Goal: Task Accomplishment & Management: Use online tool/utility

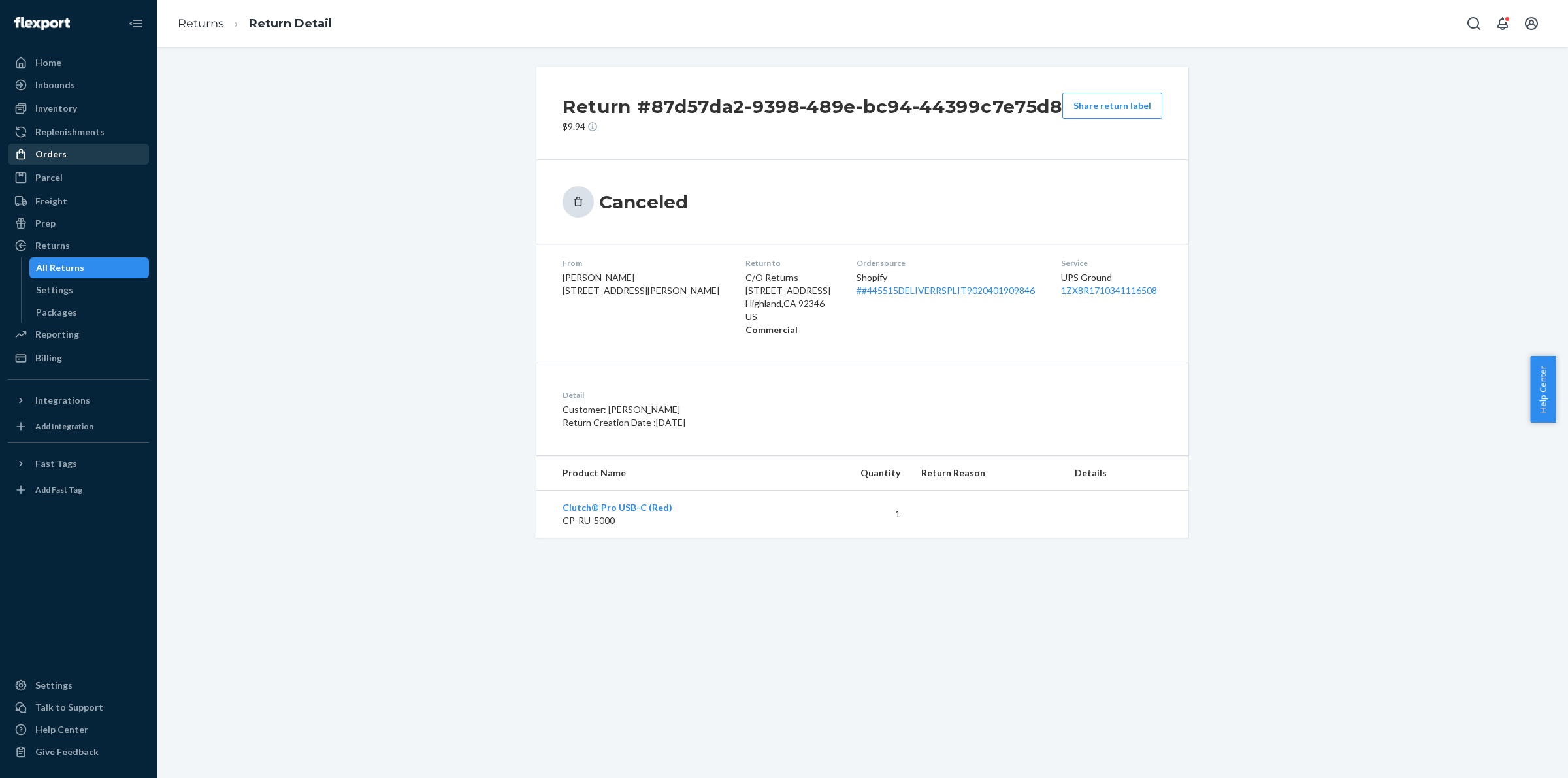
click at [77, 154] on div "Orders" at bounding box center [78, 154] width 138 height 18
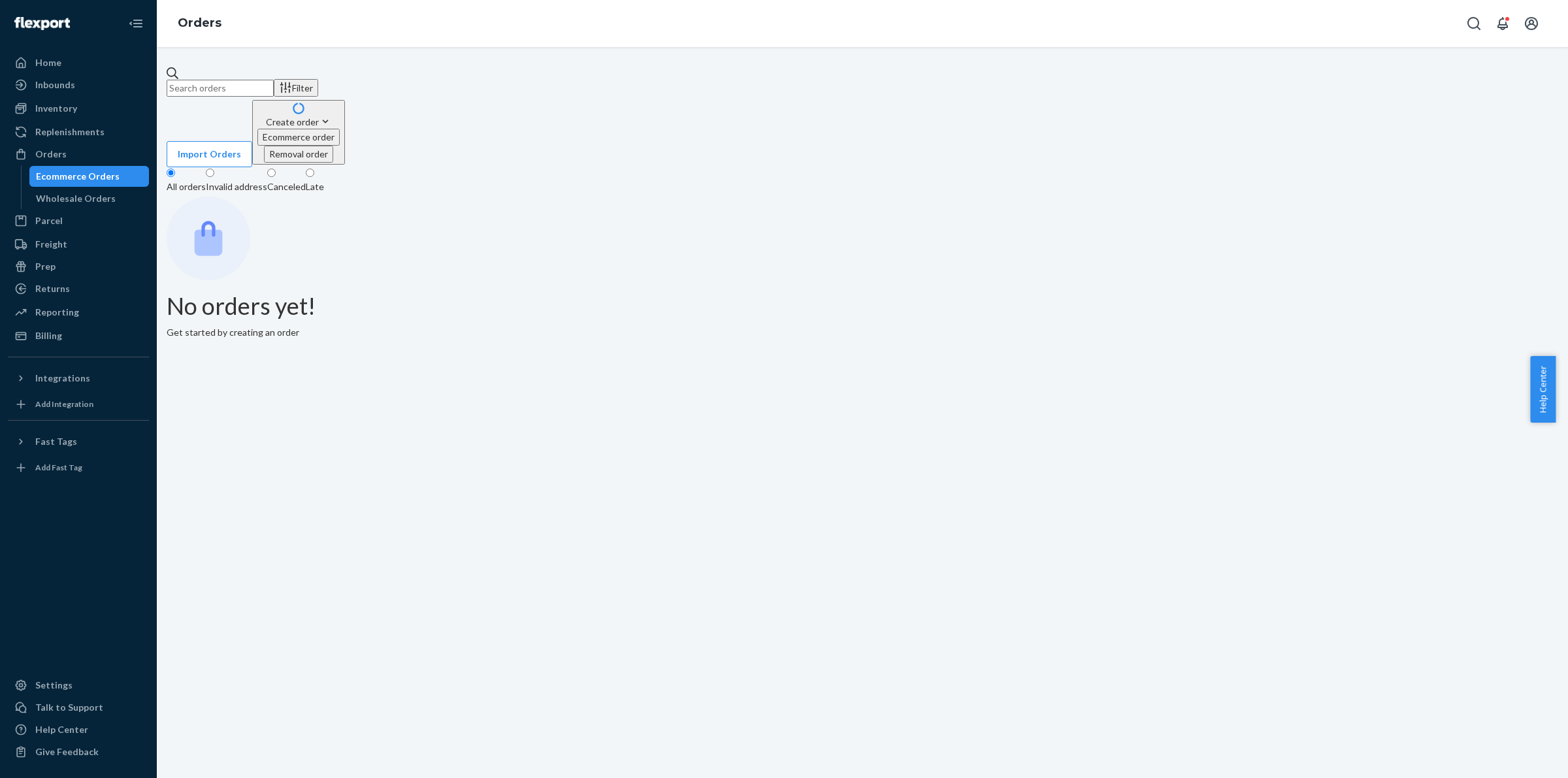
click at [270, 95] on div "Filter Import Orders Create order Ecommerce order Removal order" at bounding box center [862, 117] width 1392 height 101
click at [273, 85] on input "text" at bounding box center [220, 88] width 107 height 17
paste input "#440903"
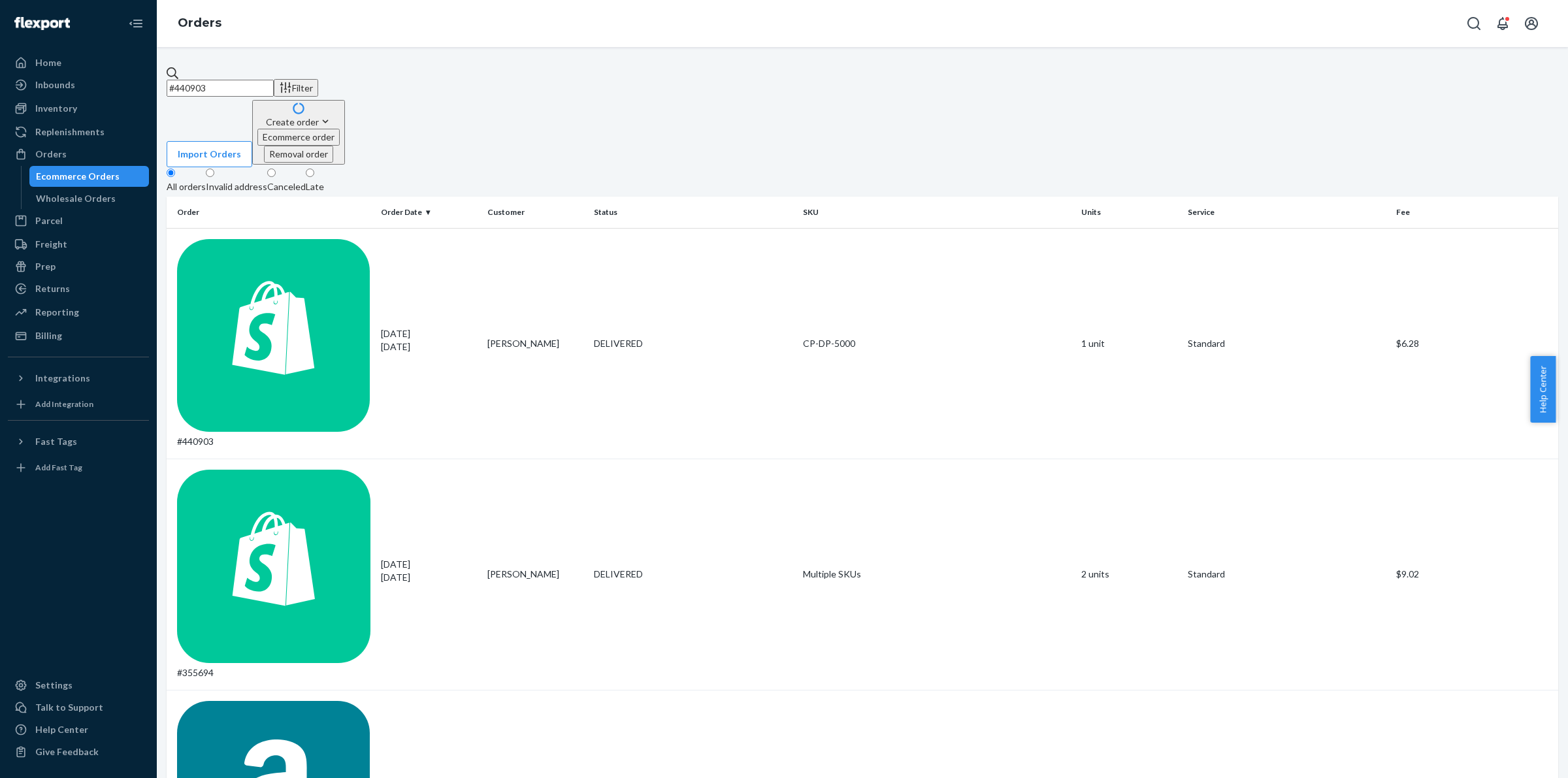
type input "#440903"
click at [257, 228] on td "#440903" at bounding box center [270, 343] width 209 height 231
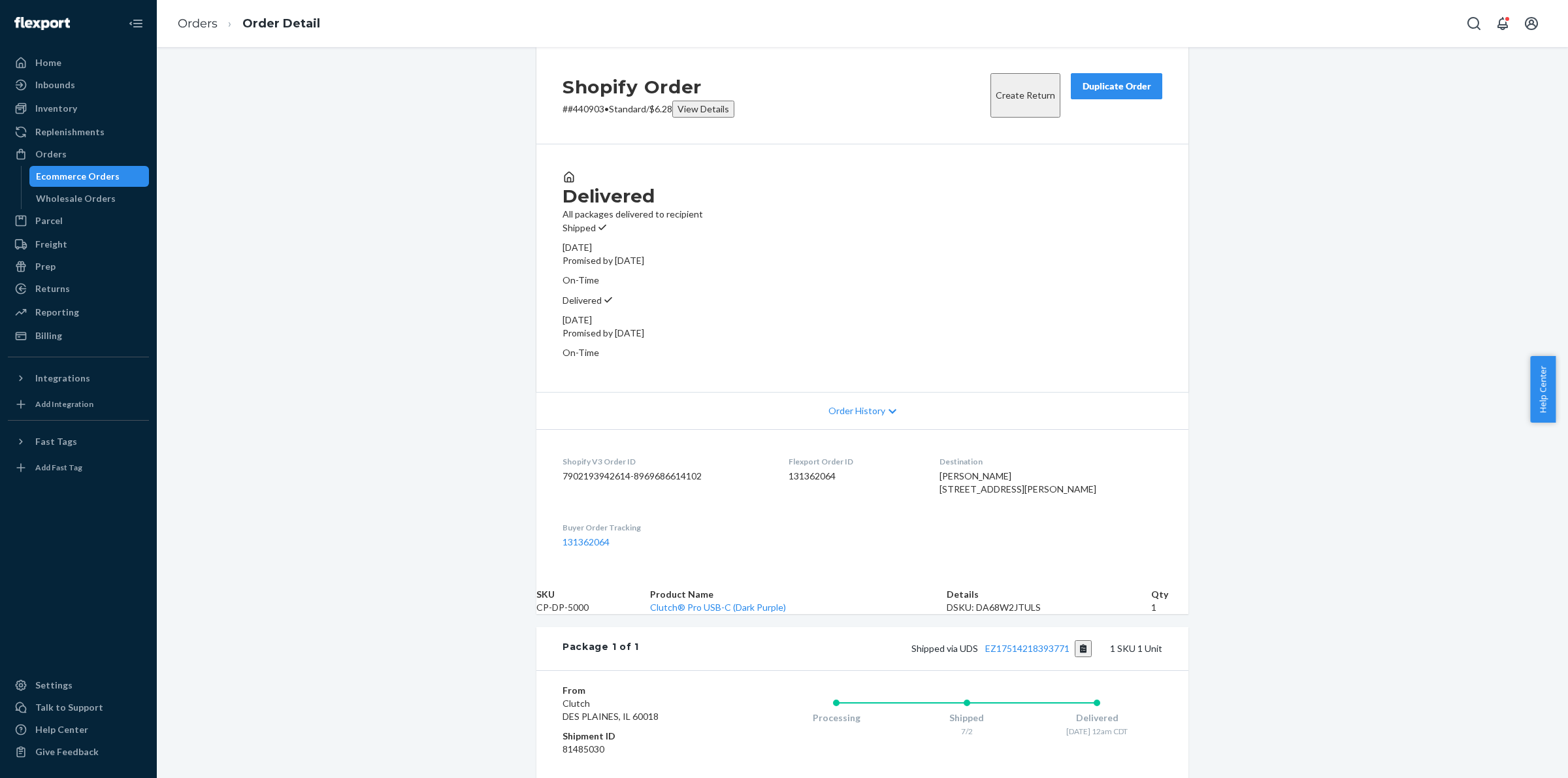
click at [1103, 93] on div "Duplicate Order" at bounding box center [1116, 85] width 69 height 13
